Goal: Information Seeking & Learning: Understand process/instructions

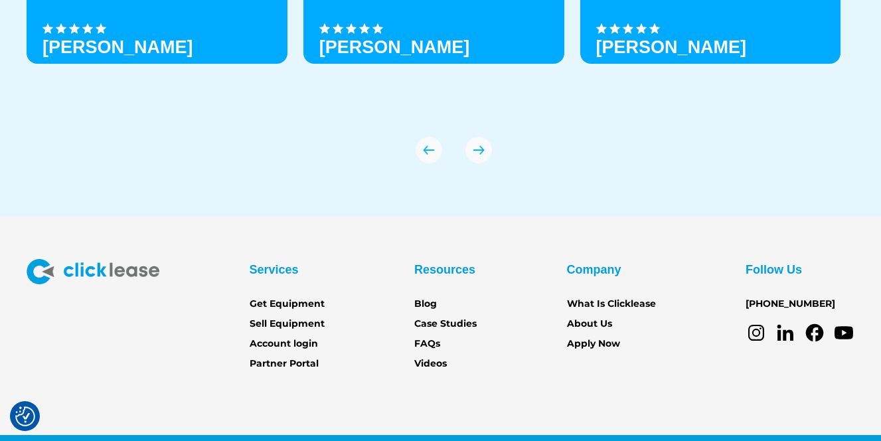
scroll to position [4684, 0]
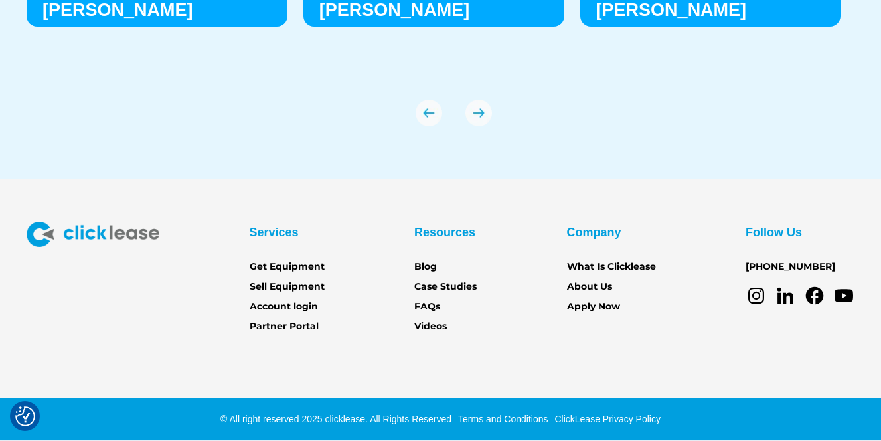
click at [424, 302] on link "FAQs" at bounding box center [427, 306] width 26 height 15
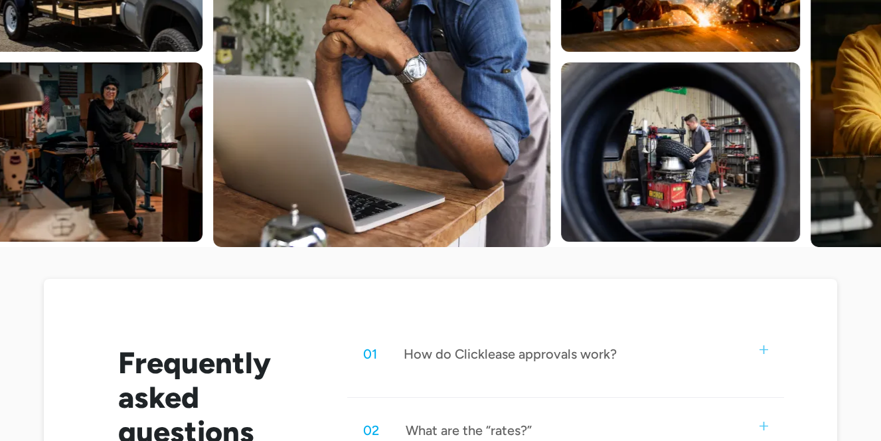
scroll to position [598, 0]
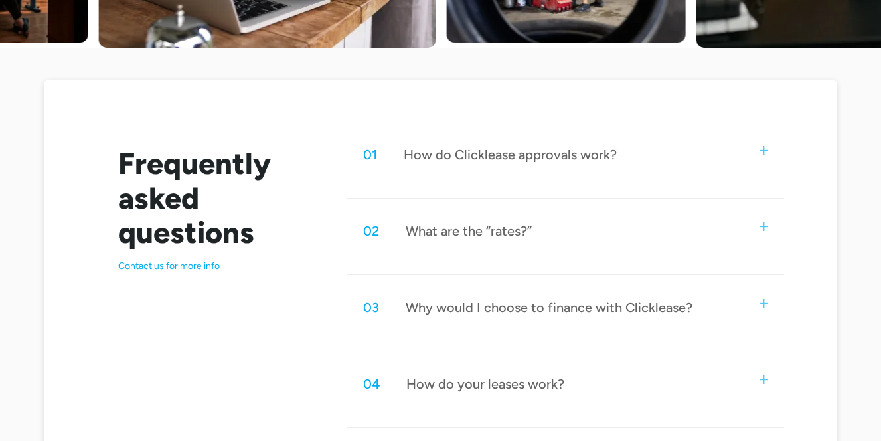
click at [765, 151] on img at bounding box center [763, 150] width 9 height 9
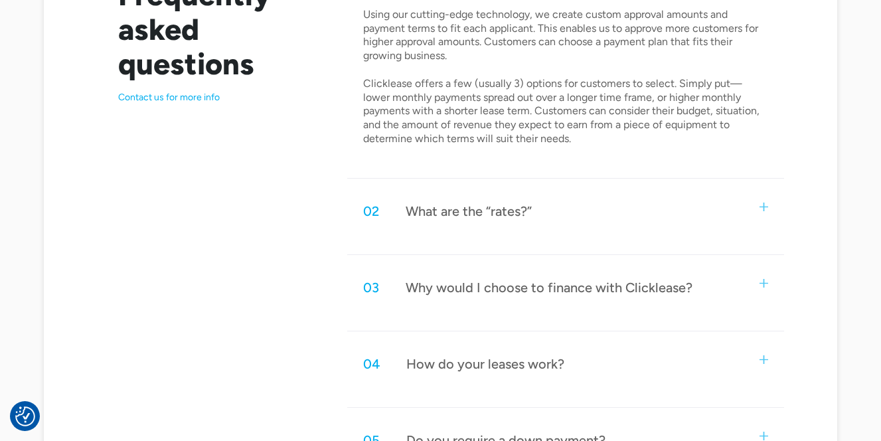
scroll to position [797, 0]
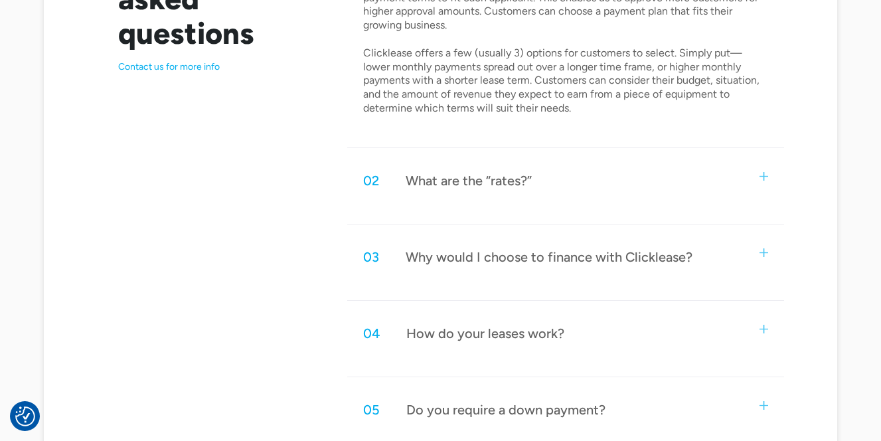
click at [767, 173] on img at bounding box center [763, 176] width 9 height 9
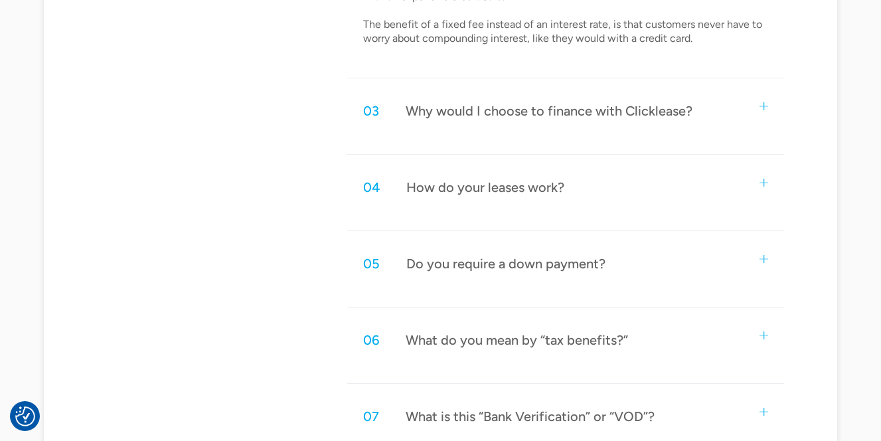
scroll to position [1129, 0]
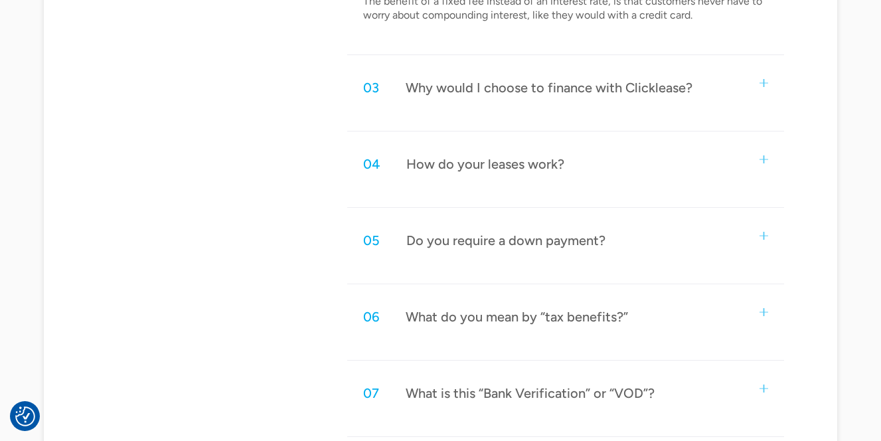
click at [769, 154] on div "04 How do your leases work?" at bounding box center [565, 164] width 437 height 44
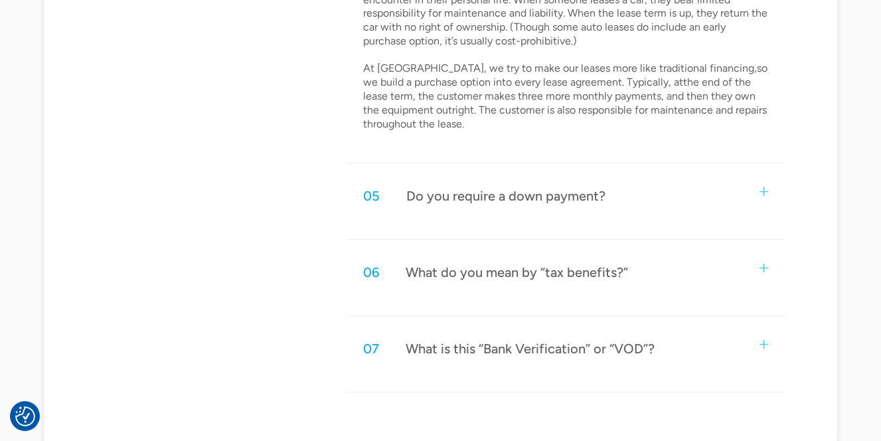
scroll to position [1461, 0]
click at [765, 189] on img at bounding box center [763, 190] width 9 height 9
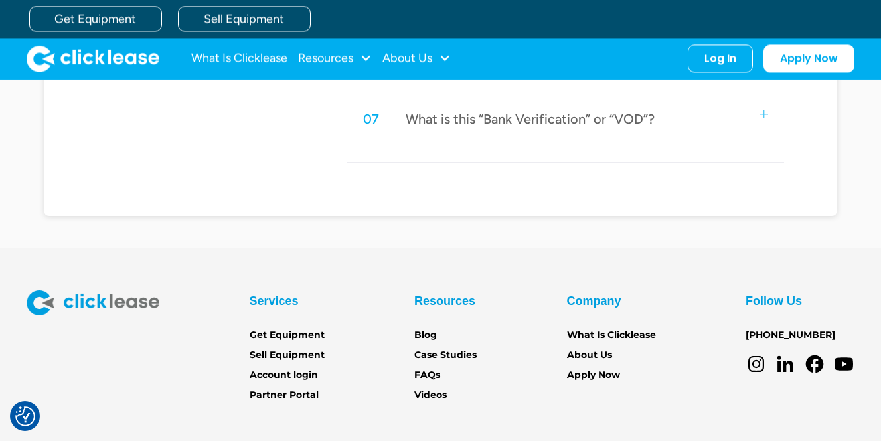
scroll to position [1691, 0]
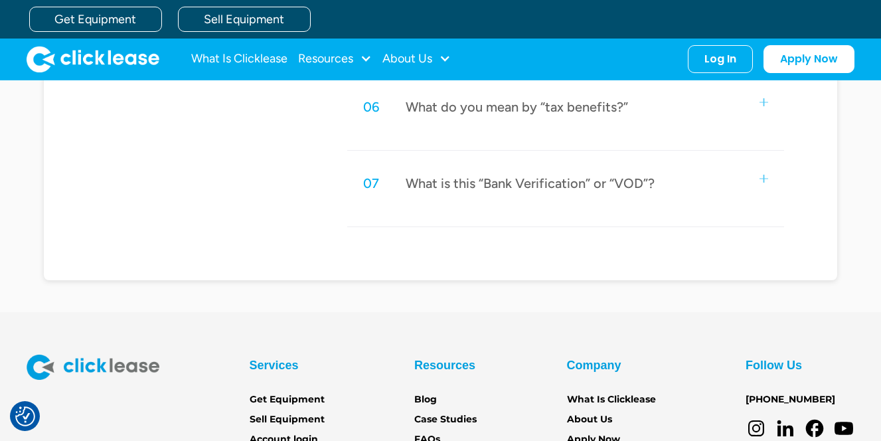
drag, startPoint x: 734, startPoint y: 219, endPoint x: 242, endPoint y: 248, distance: 492.8
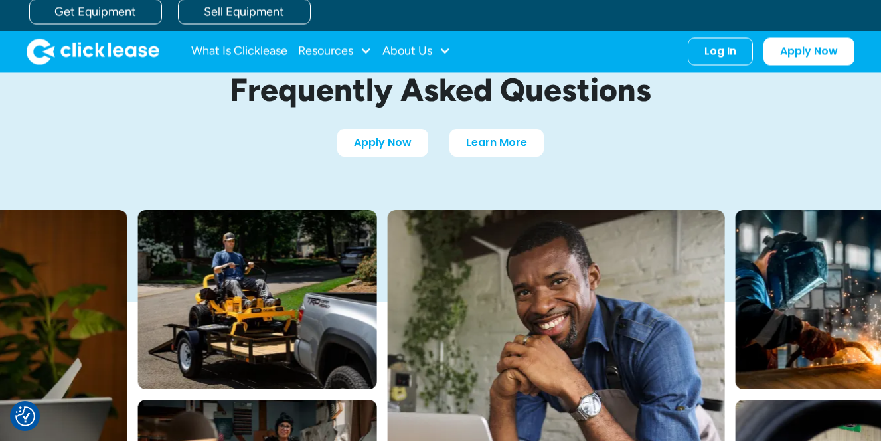
scroll to position [0, 0]
